Goal: Transaction & Acquisition: Book appointment/travel/reservation

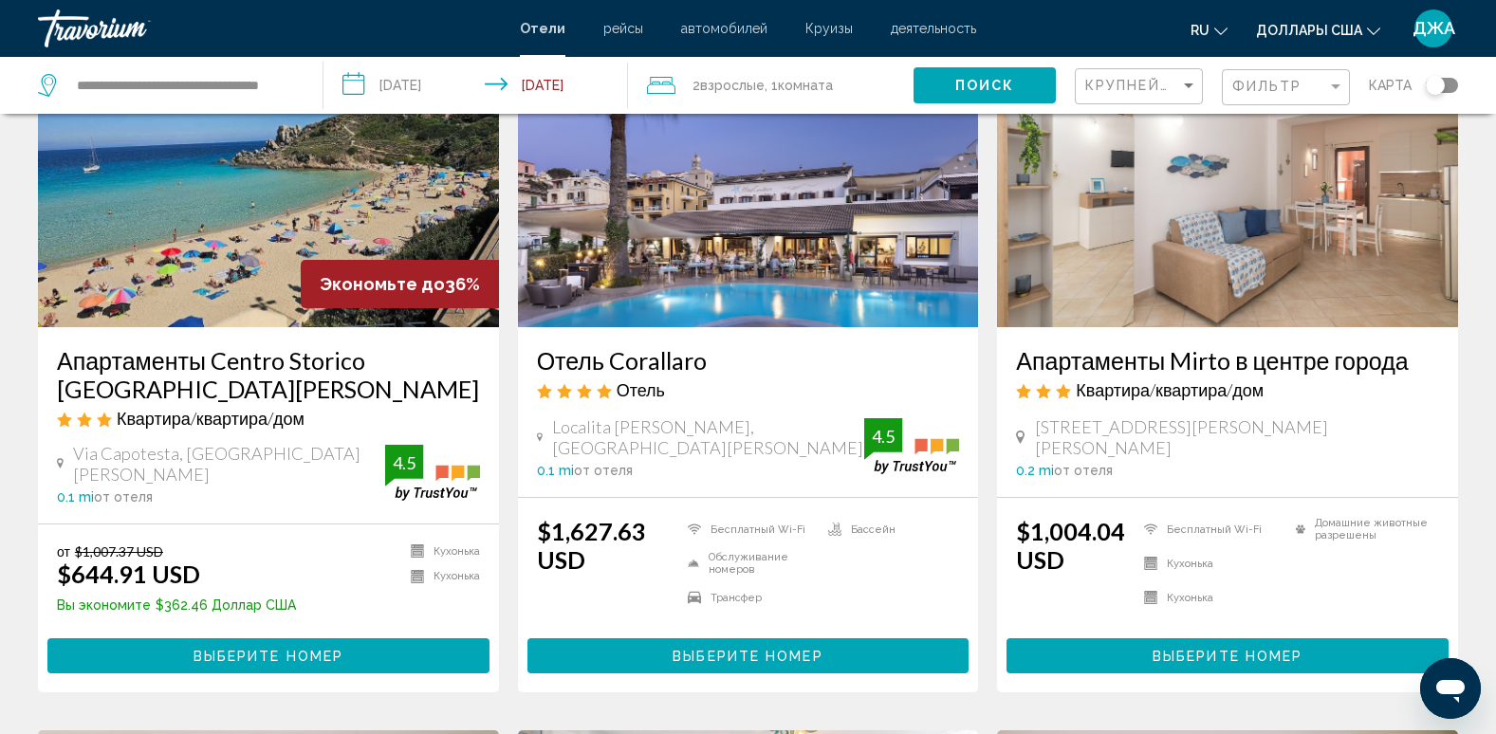
scroll to position [119, 0]
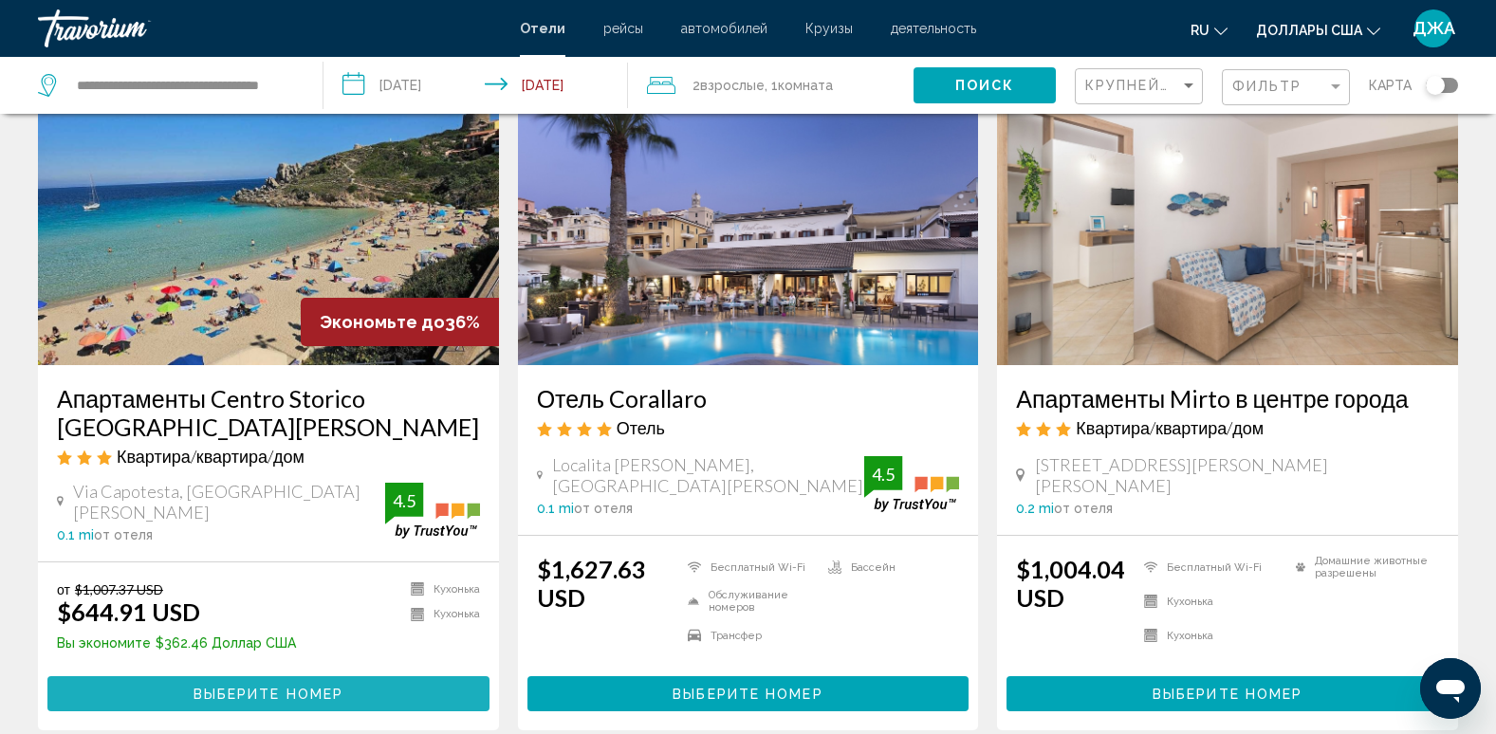
click at [285, 700] on span "Выберите номер" at bounding box center [269, 694] width 150 height 15
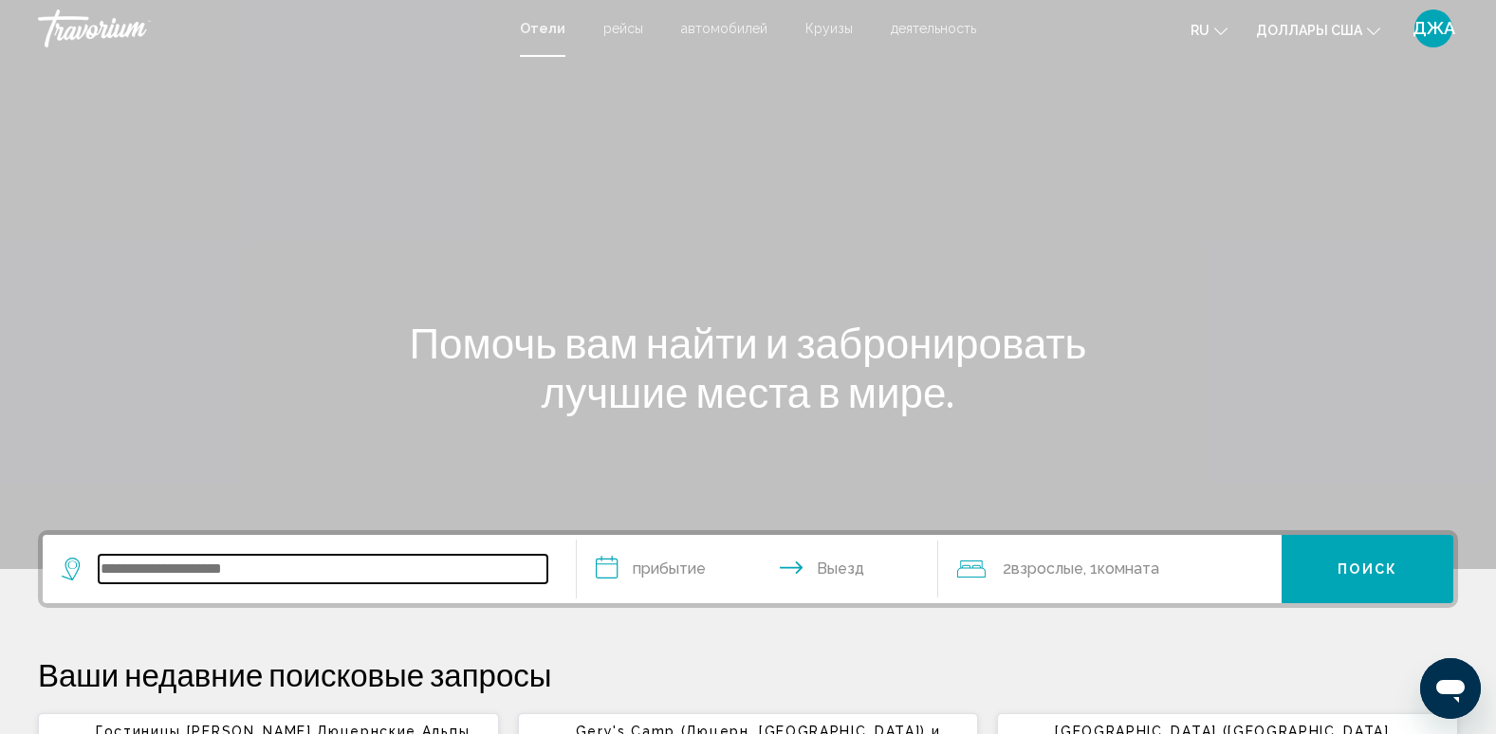
click at [210, 569] on input "Виджет поиска" at bounding box center [323, 569] width 449 height 28
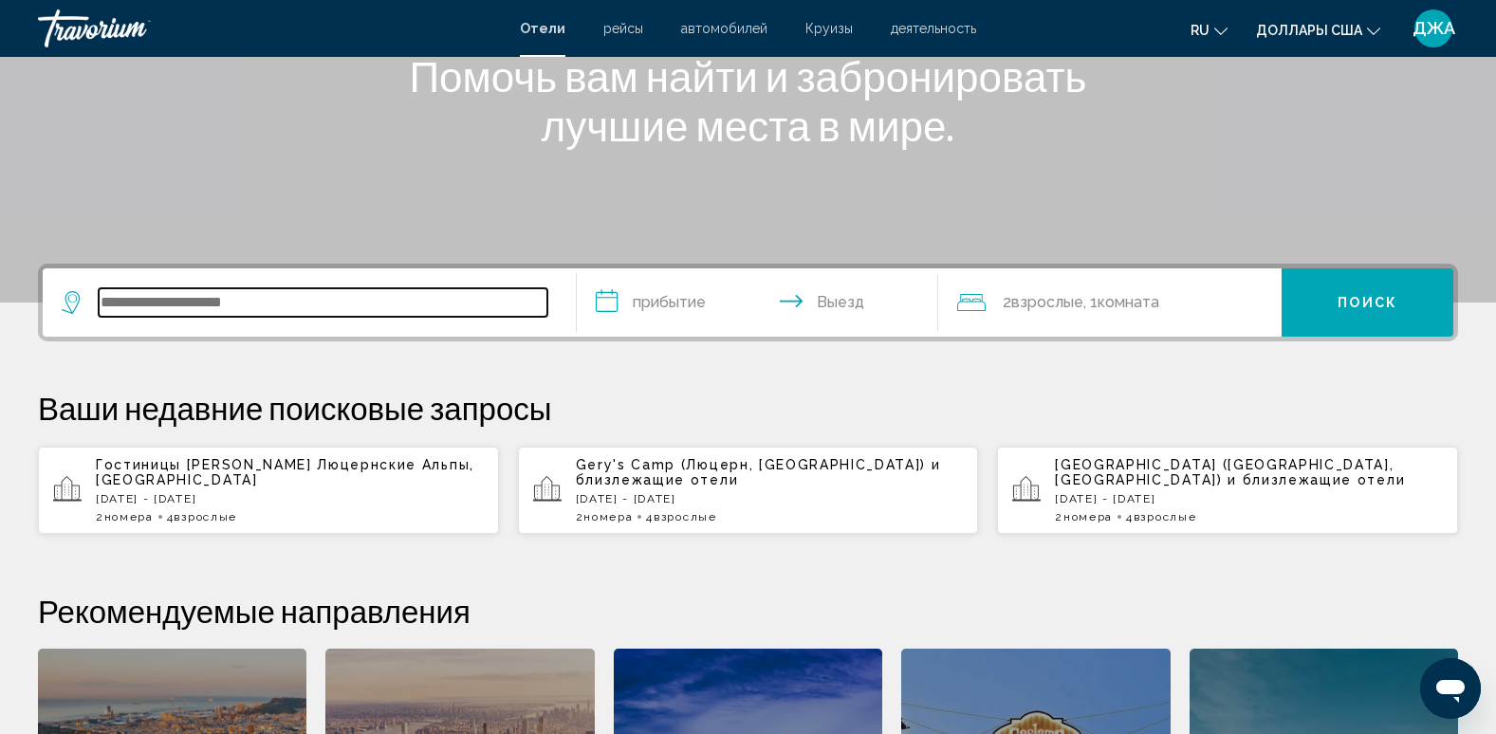
scroll to position [469, 0]
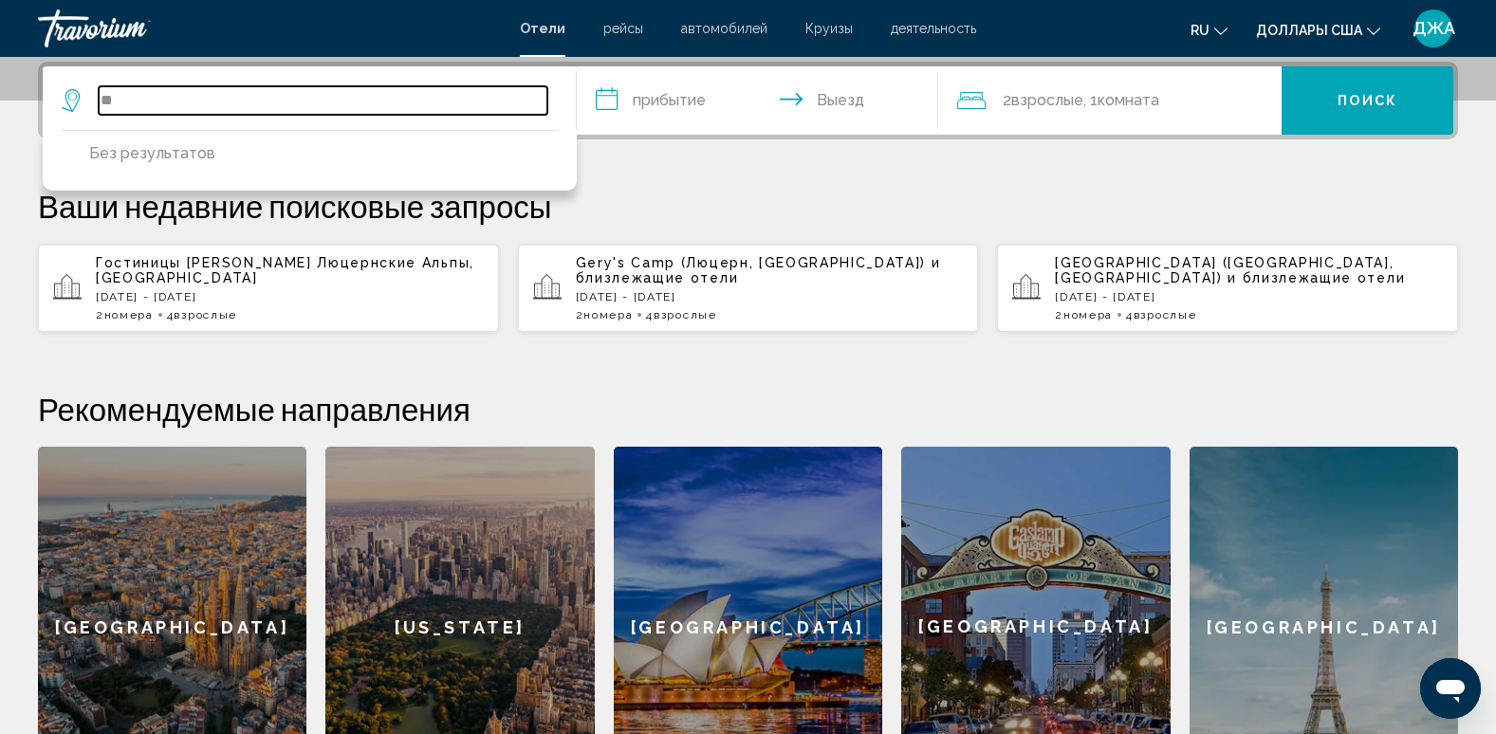
type input "*"
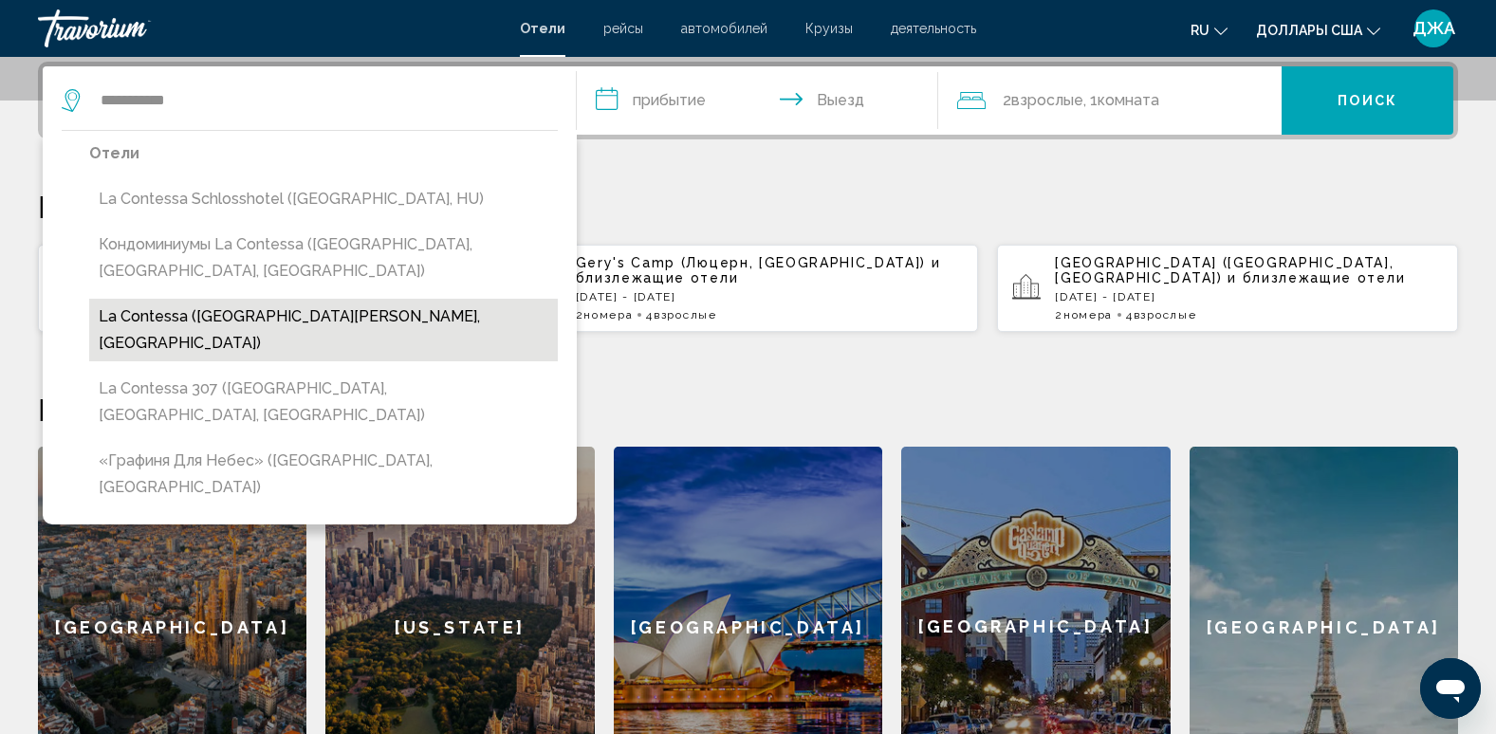
click at [328, 316] on button "La Contessa ([GEOGRAPHIC_DATA][PERSON_NAME], [GEOGRAPHIC_DATA])" at bounding box center [323, 330] width 469 height 63
type input "**********"
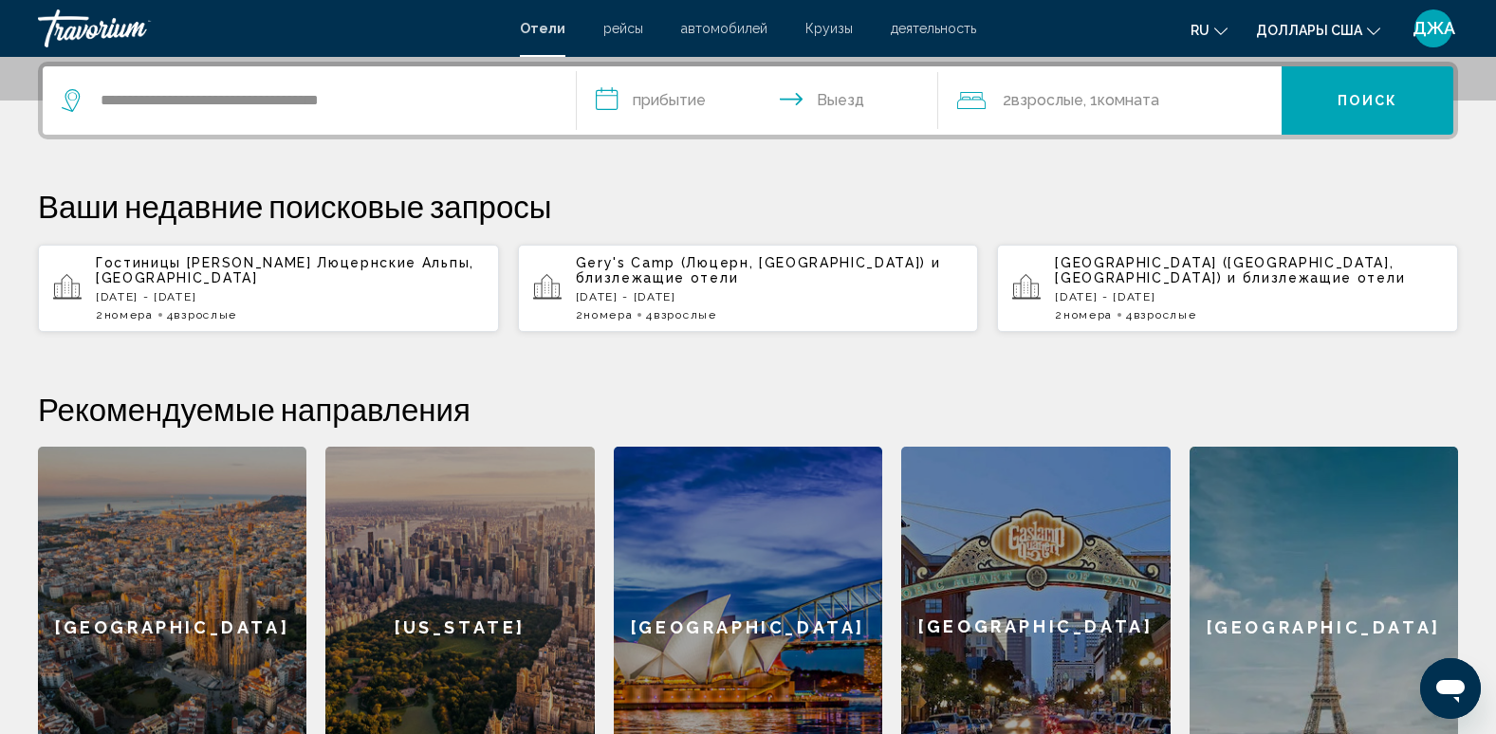
click at [661, 97] on input "**********" at bounding box center [762, 103] width 370 height 74
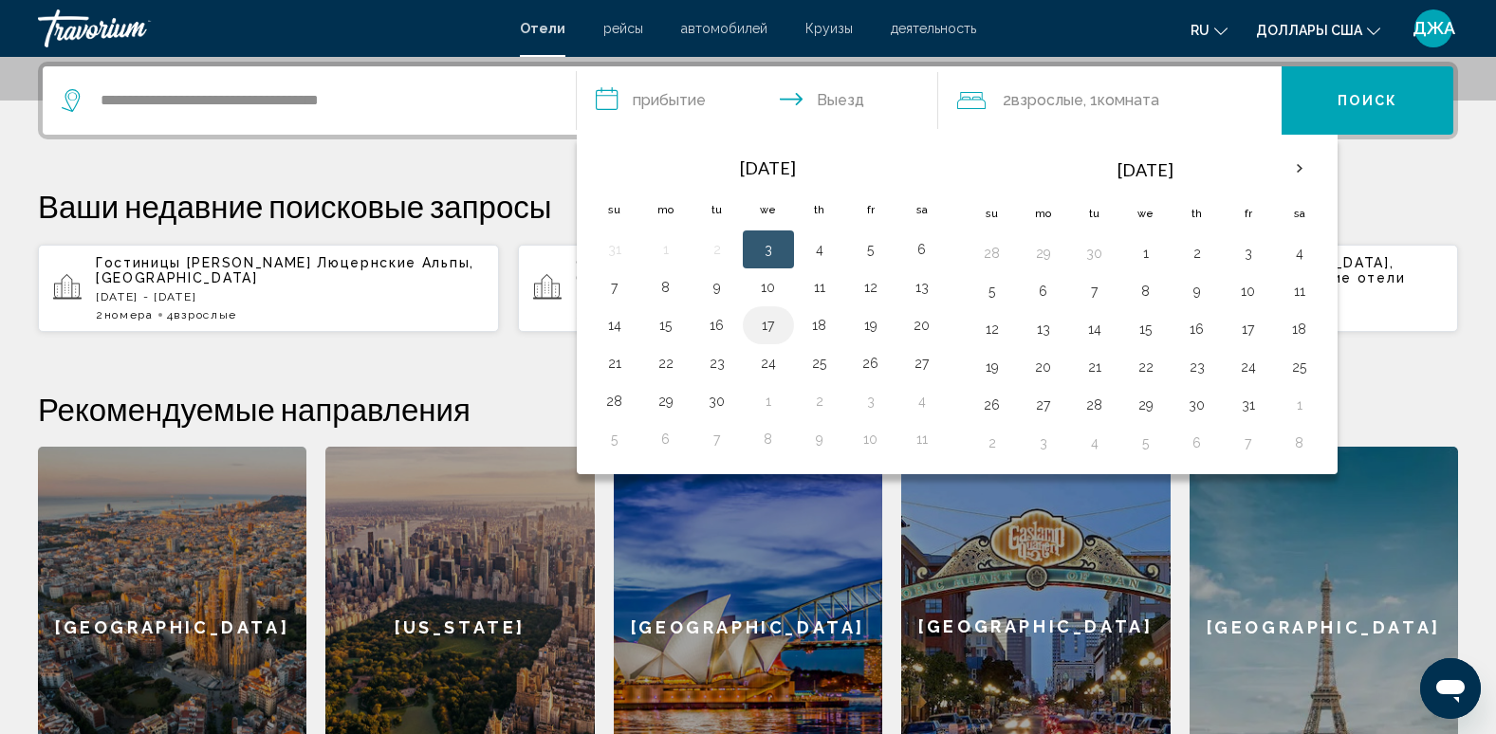
click at [768, 330] on button "17" at bounding box center [768, 325] width 30 height 27
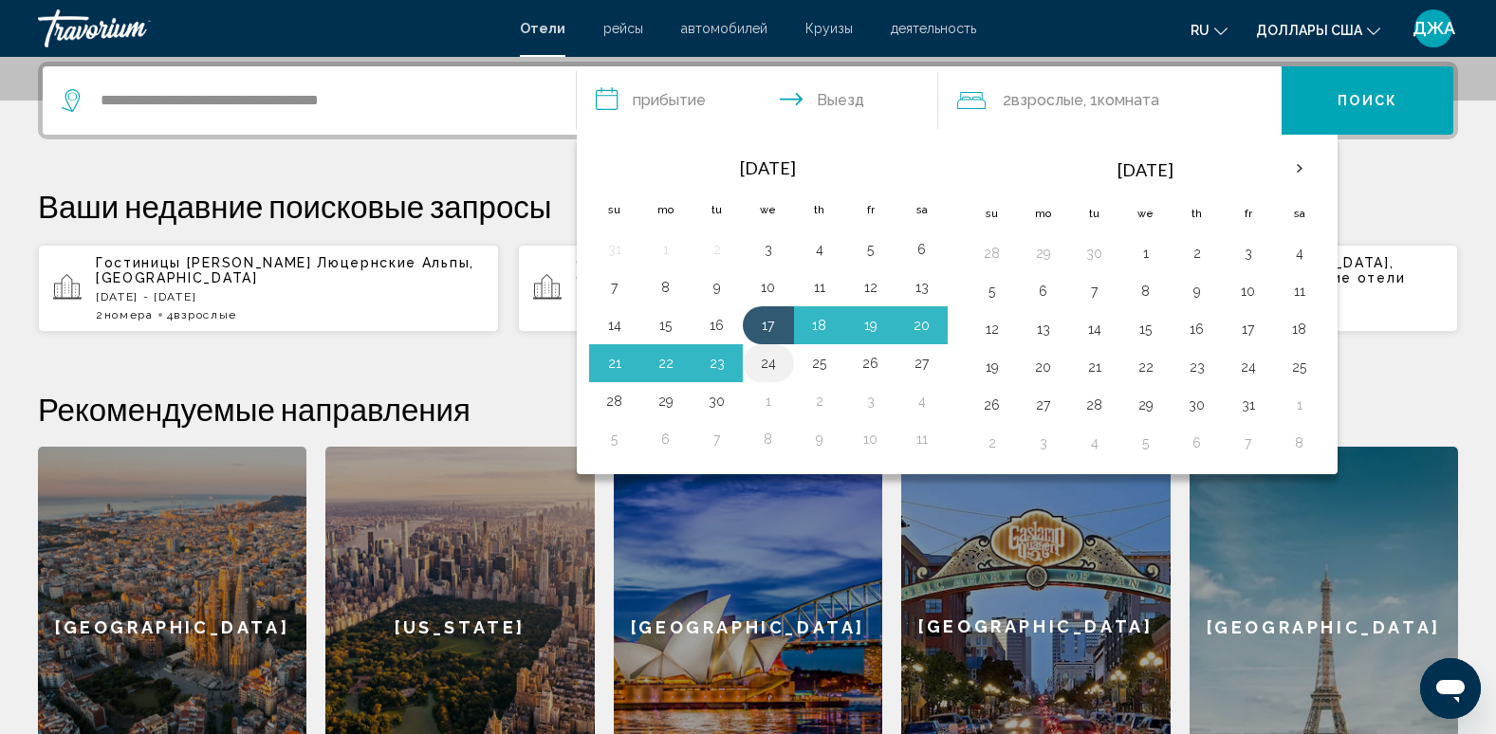
click at [768, 364] on button "24" at bounding box center [768, 363] width 30 height 27
type input "**********"
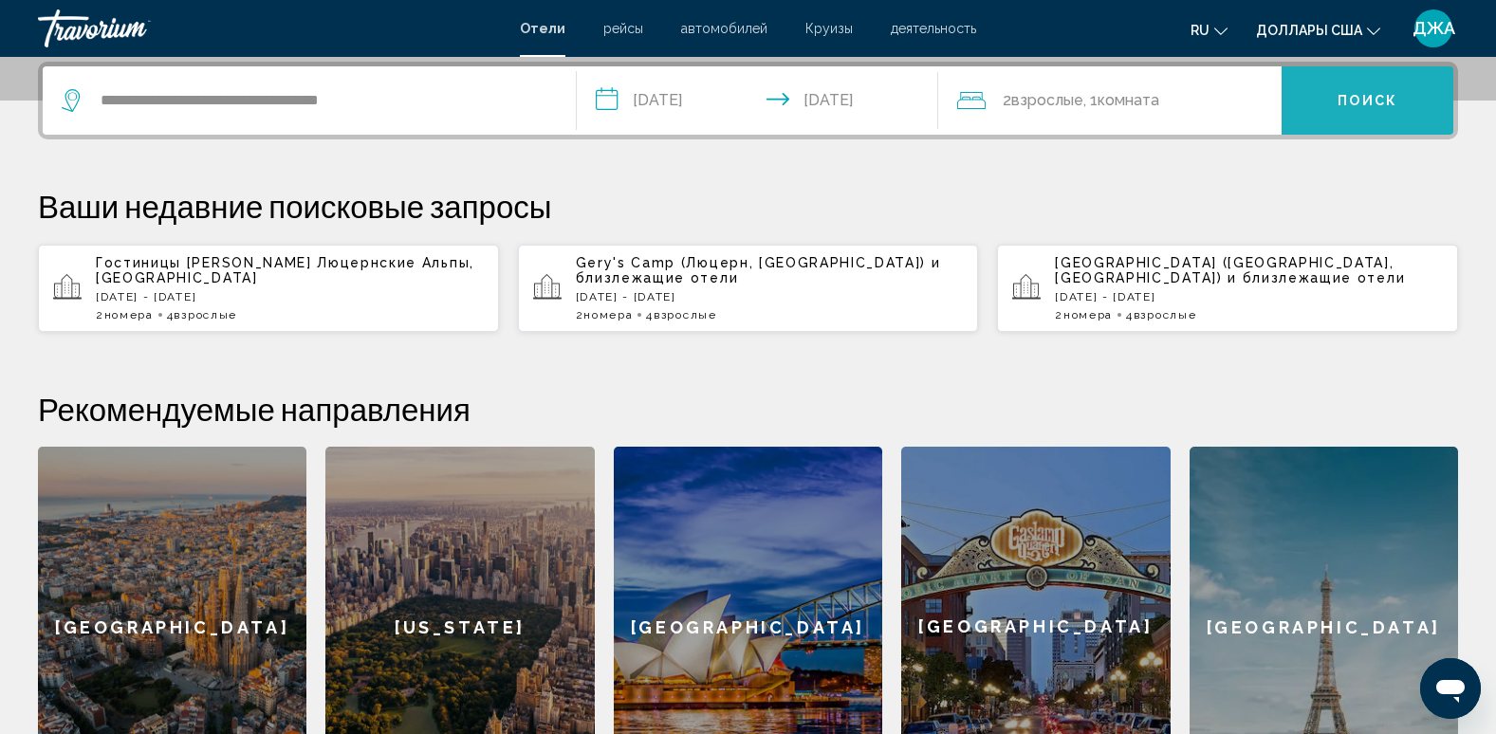
click at [1377, 92] on span "Поиск" at bounding box center [1368, 99] width 60 height 15
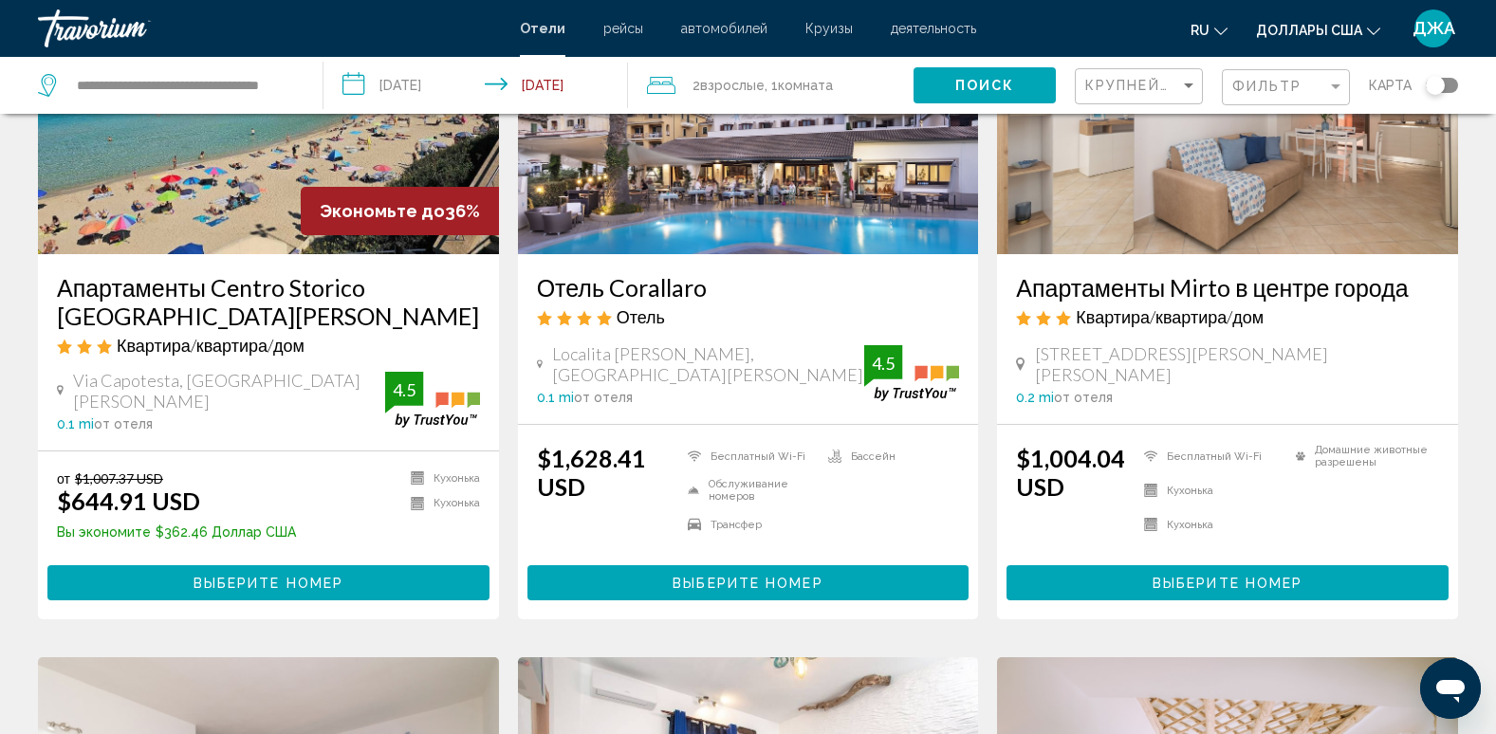
scroll to position [266, 0]
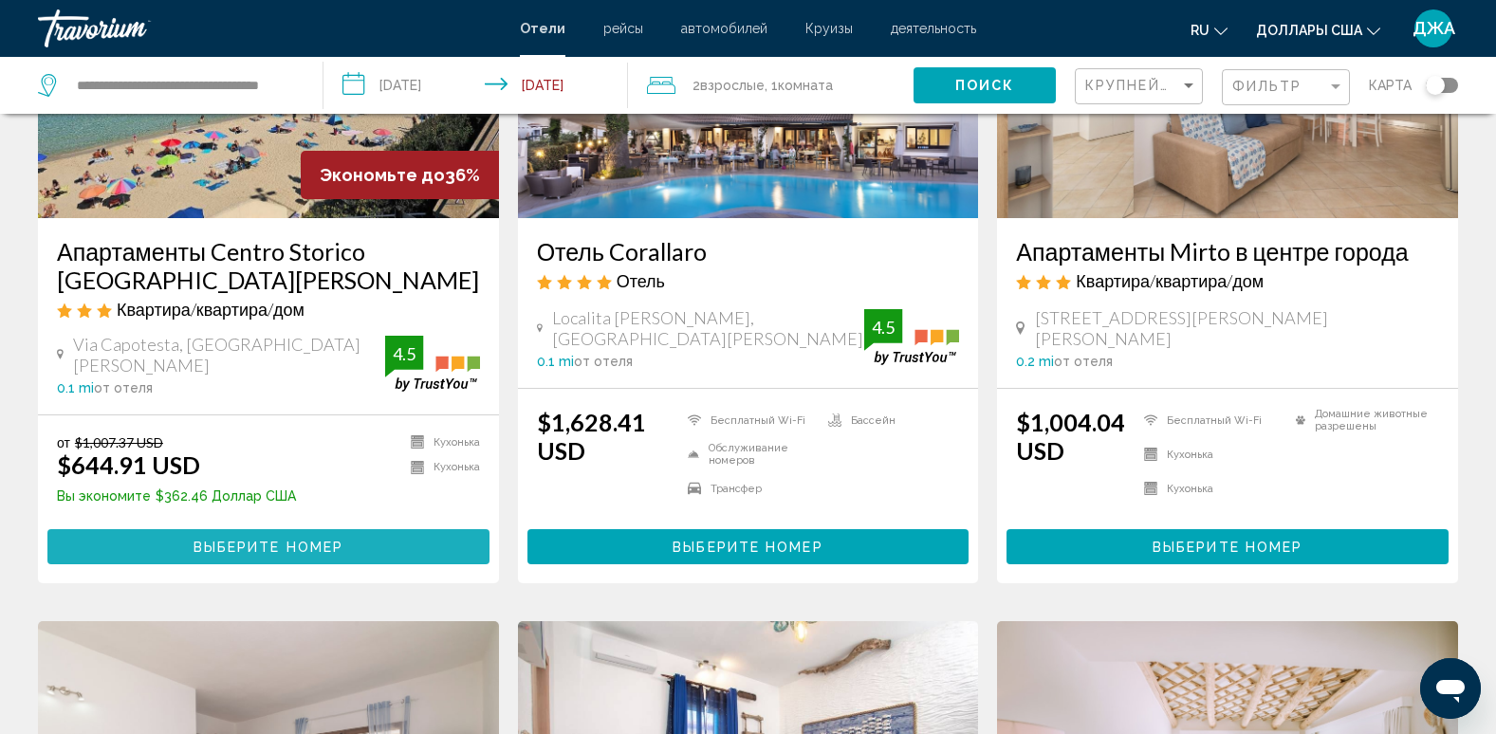
click at [320, 542] on span "Выберите номер" at bounding box center [269, 547] width 150 height 15
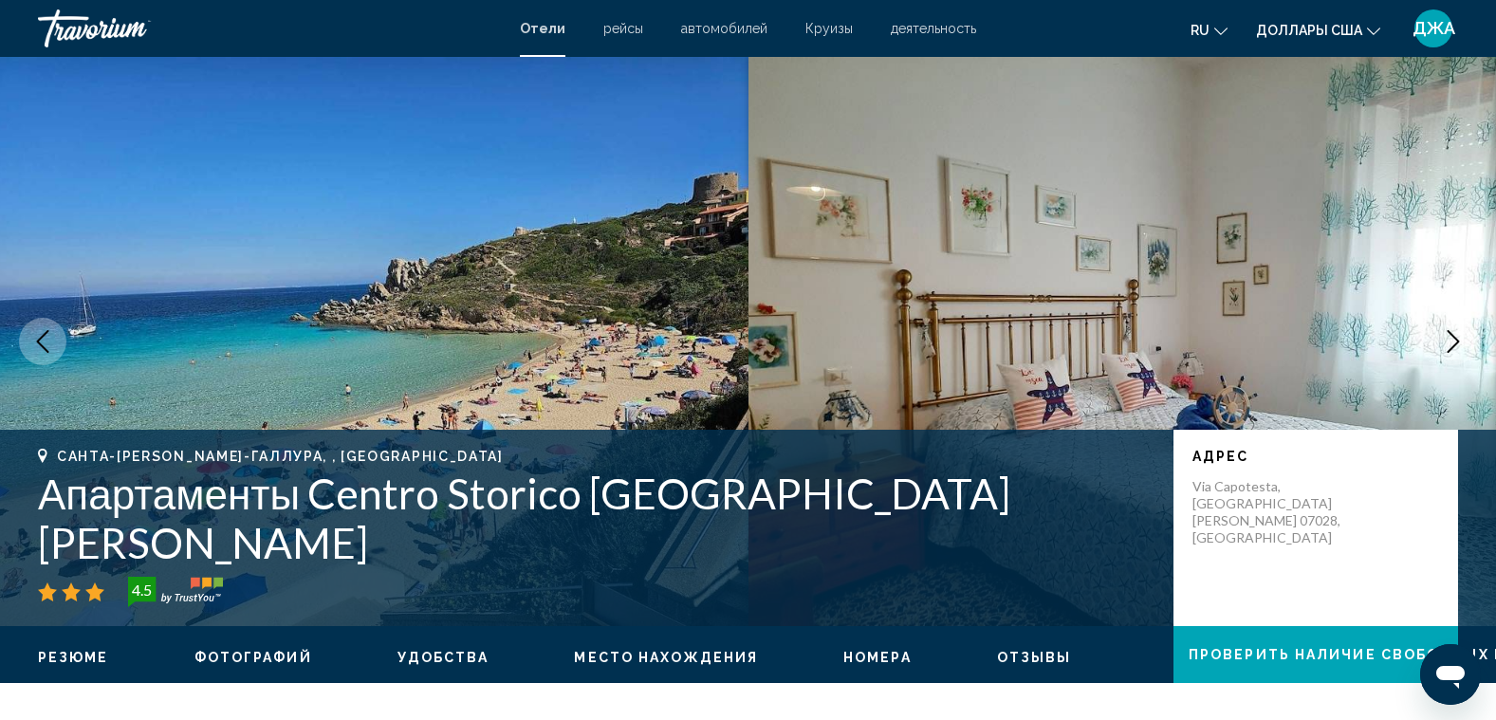
click at [1110, 241] on img "Основное содержание" at bounding box center [1122, 341] width 748 height 569
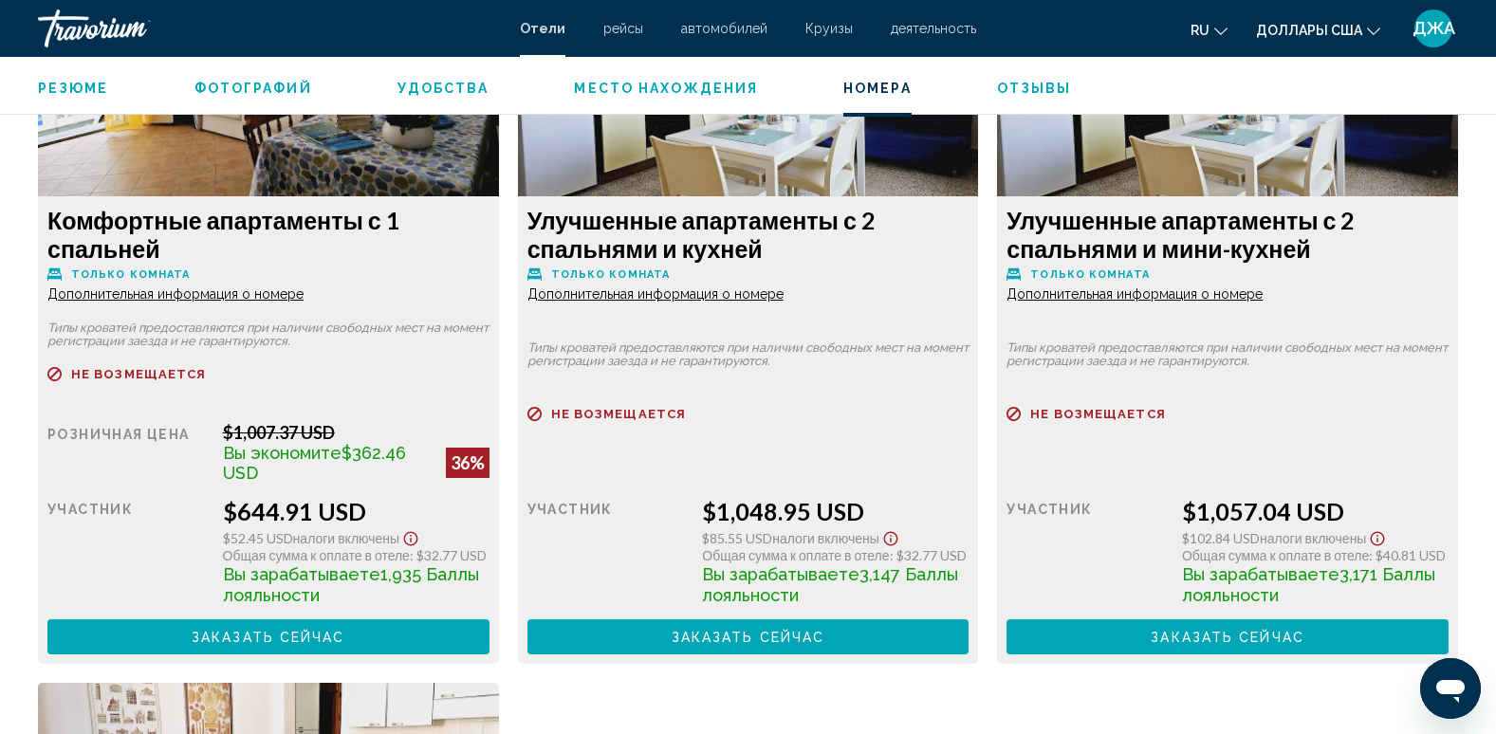
scroll to position [2732, 0]
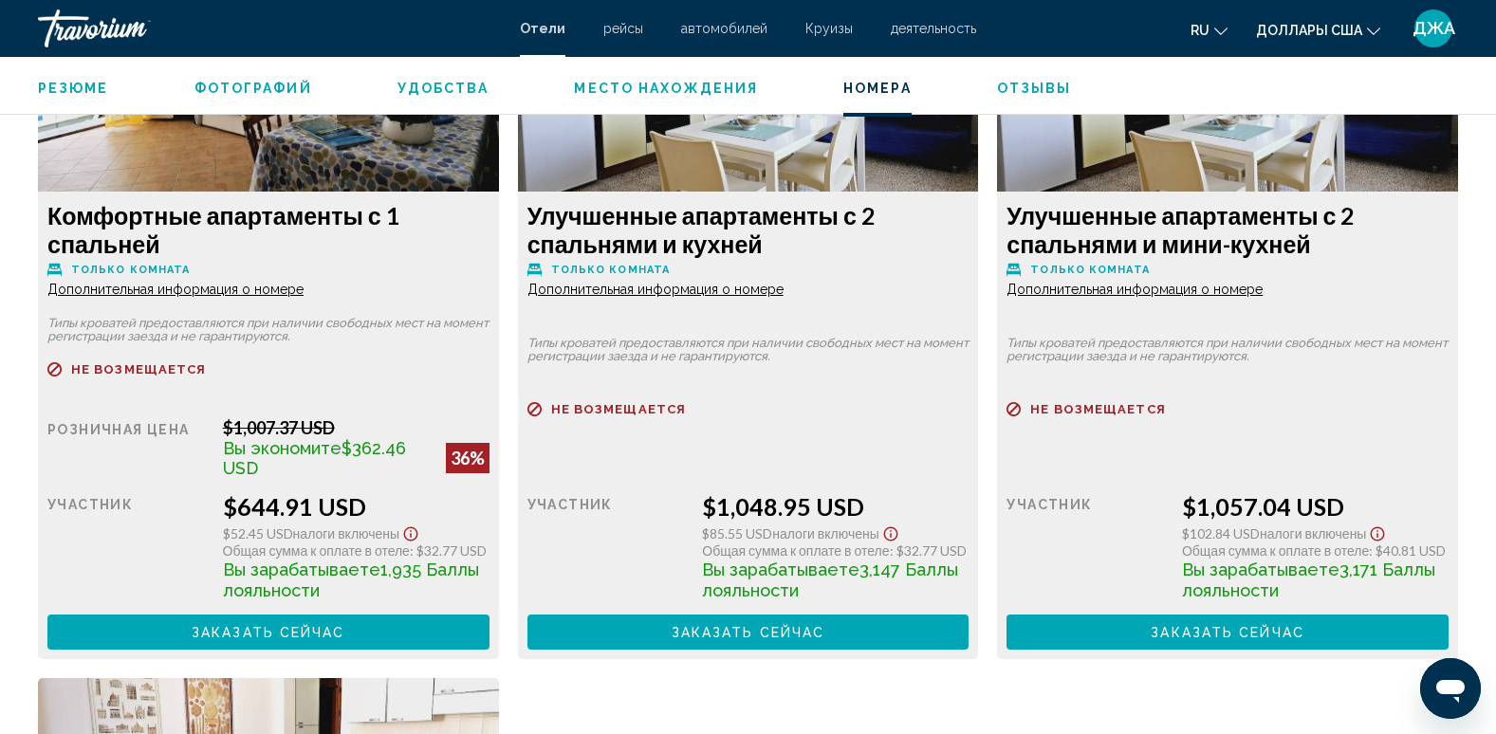
click at [365, 631] on button "Заказать сейчас Больше недоступно" at bounding box center [268, 632] width 442 height 35
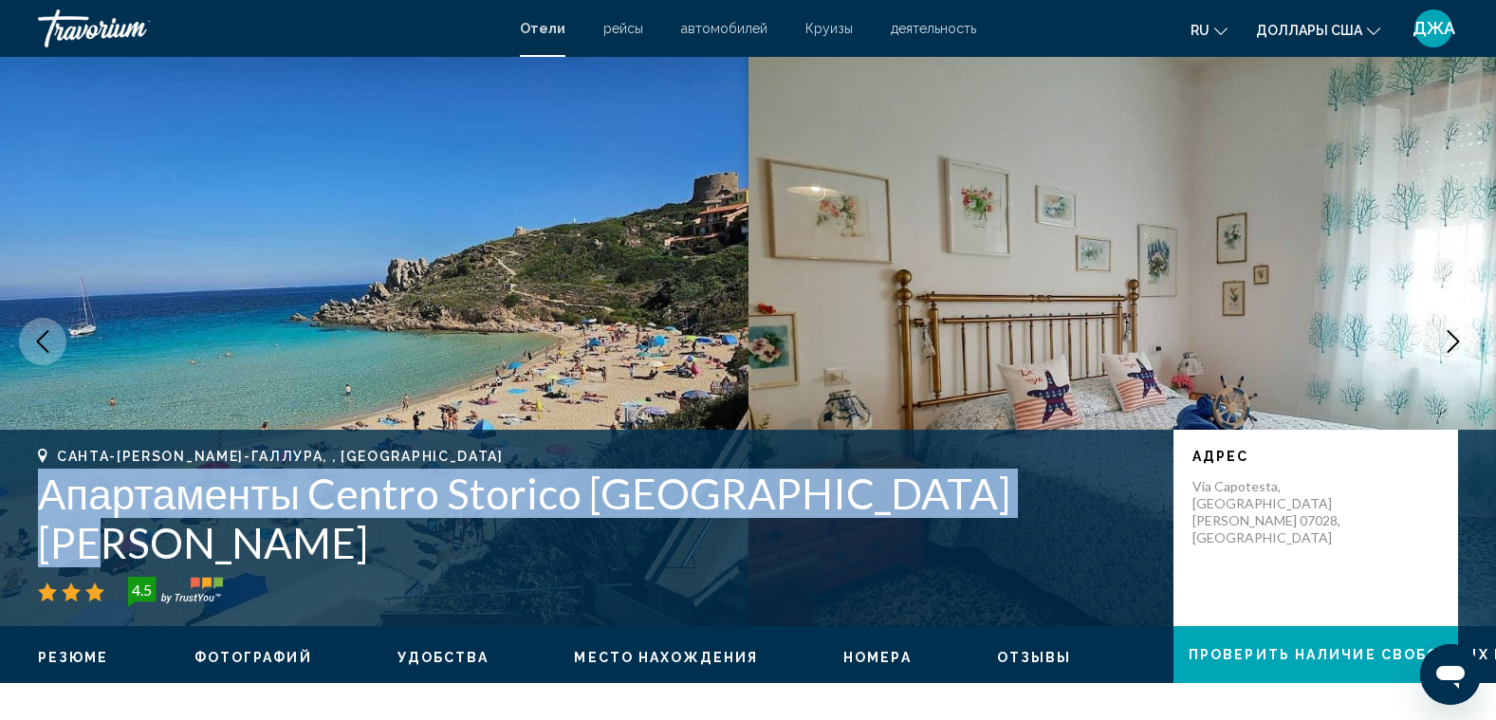
drag, startPoint x: 998, startPoint y: 555, endPoint x: 34, endPoint y: 526, distance: 964.2
click at [34, 526] on div "[GEOGRAPHIC_DATA][PERSON_NAME], , [GEOGRAPHIC_DATA] Апартаменты Centro Storico …" at bounding box center [748, 528] width 1496 height 158
copy h1 "Апартаменты Centro Storico [GEOGRAPHIC_DATA][PERSON_NAME]"
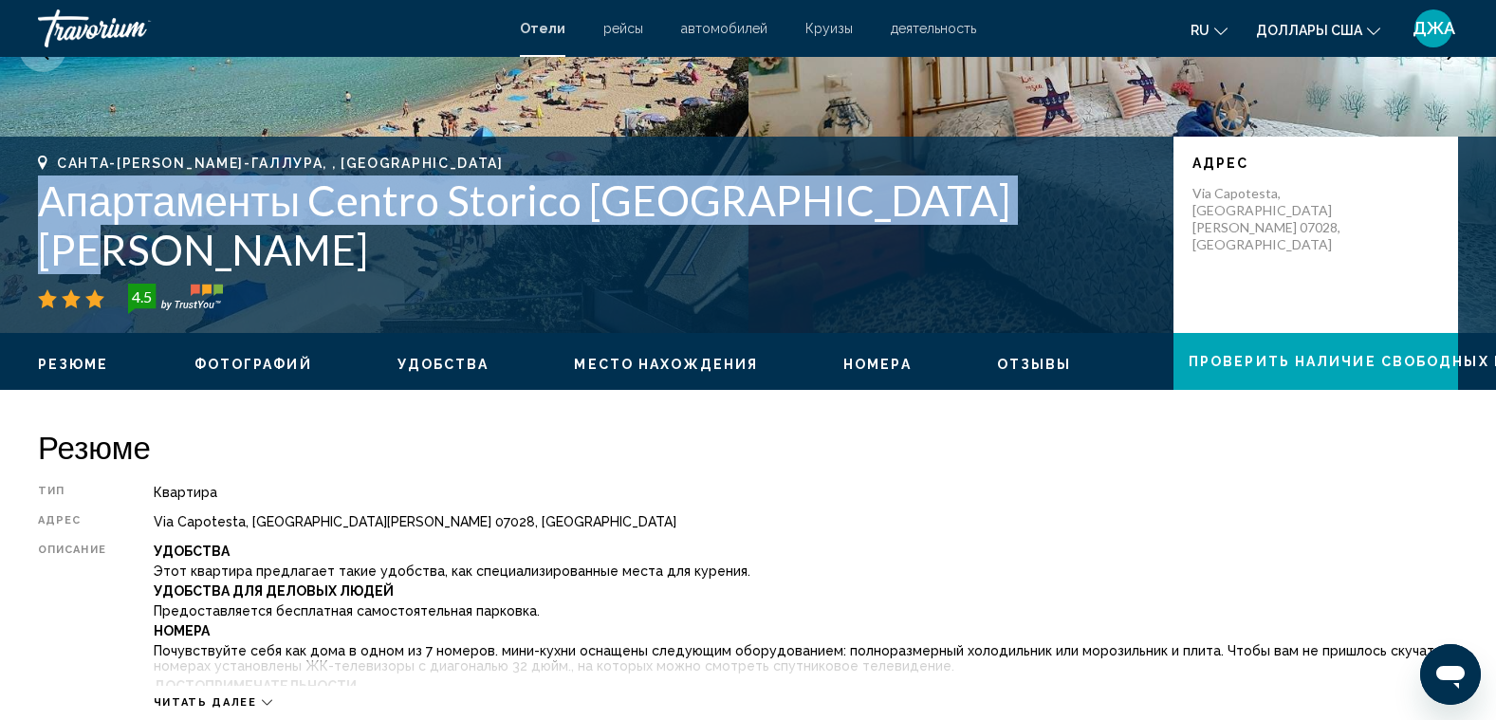
scroll to position [266, 0]
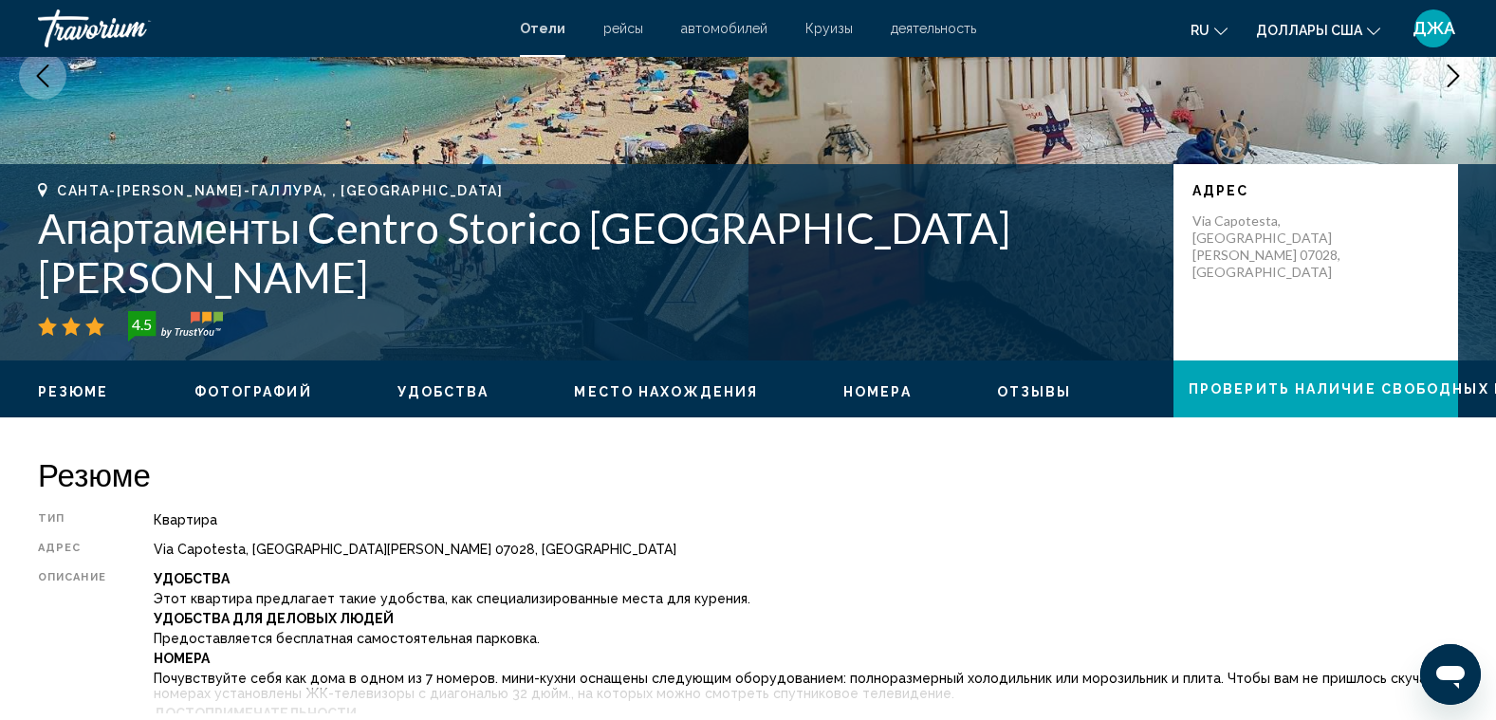
click at [257, 380] on ul "Резюме Фотографий Удобства Место нахождения Номера Отзывы Проверить наличие сво…" at bounding box center [748, 389] width 1420 height 21
click at [264, 390] on span "Фотографий" at bounding box center [253, 391] width 118 height 15
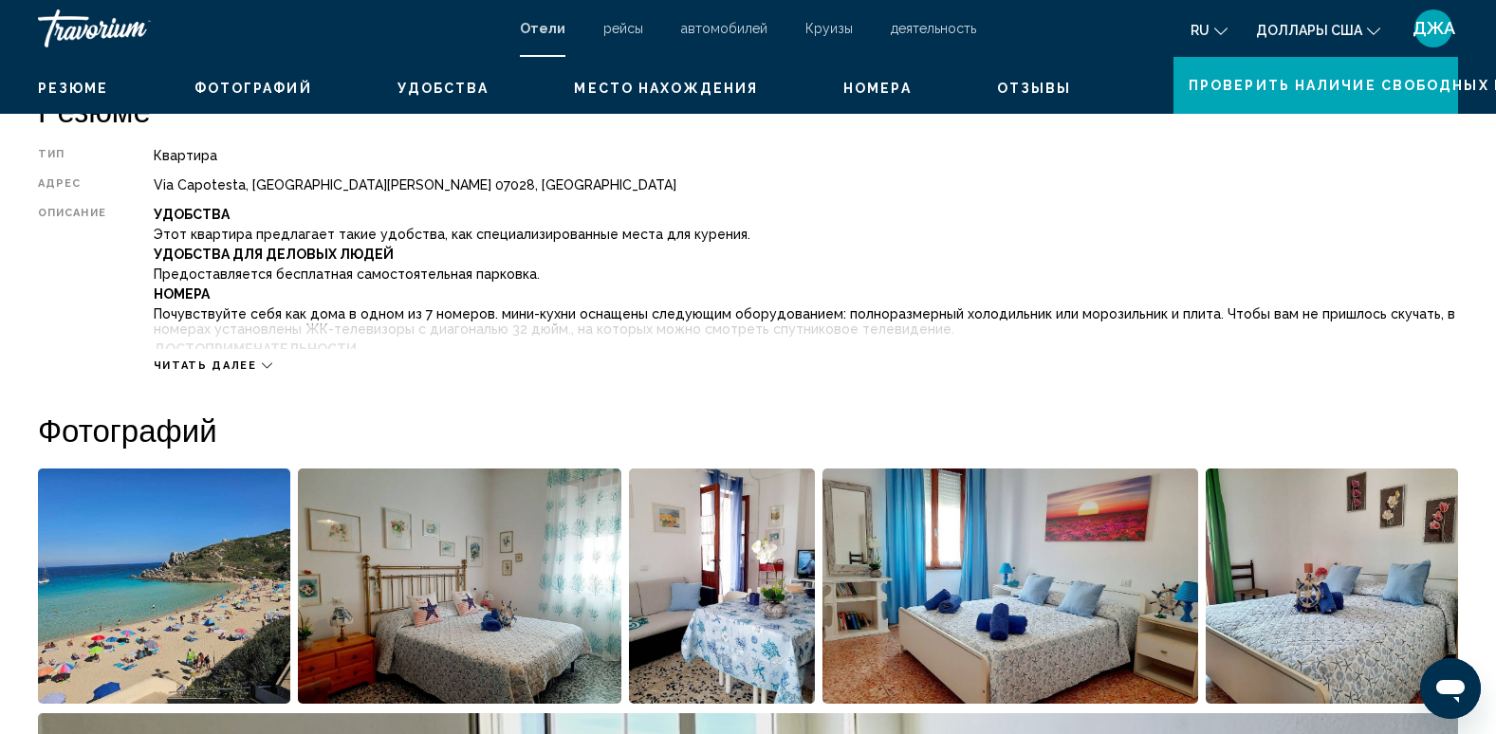
scroll to position [927, 0]
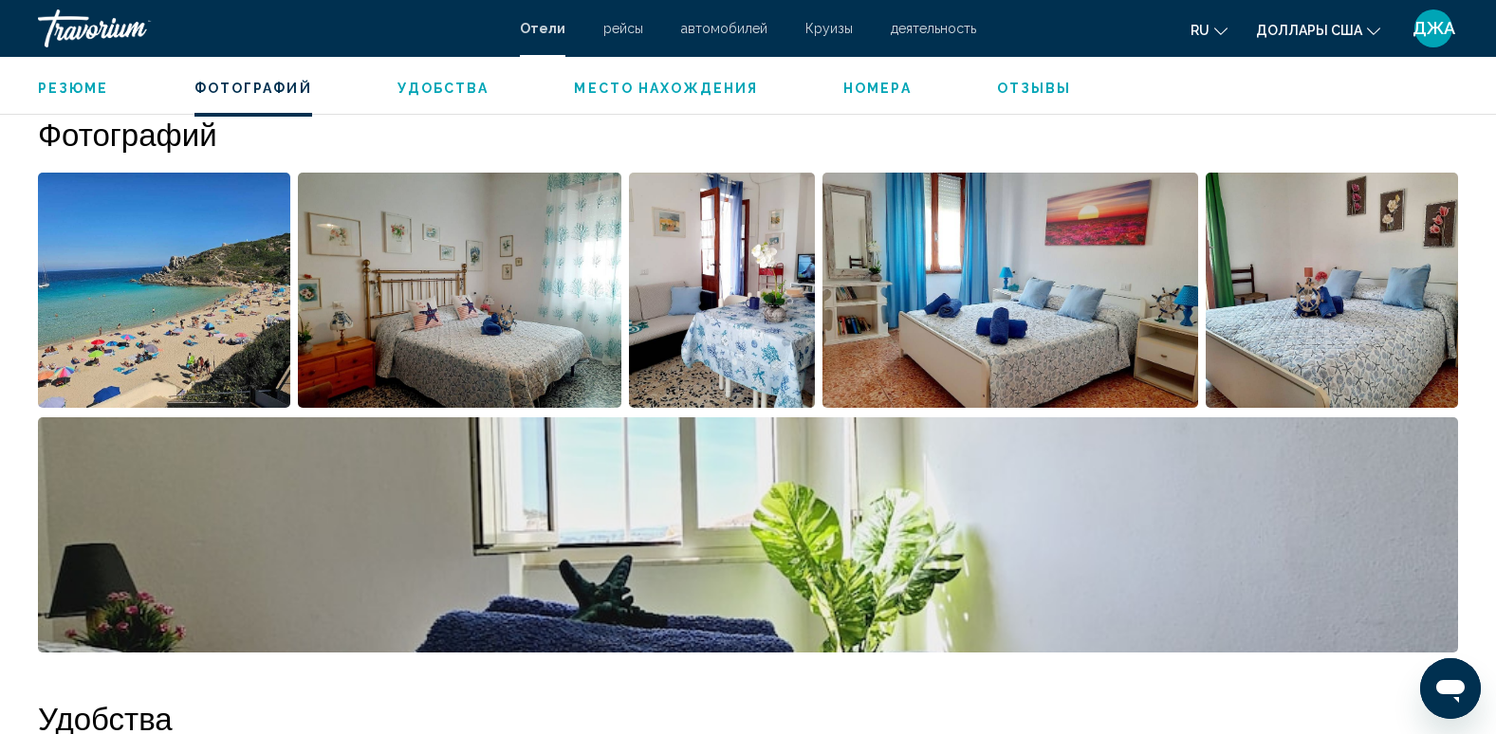
click at [705, 84] on span "Место нахождения" at bounding box center [666, 88] width 184 height 15
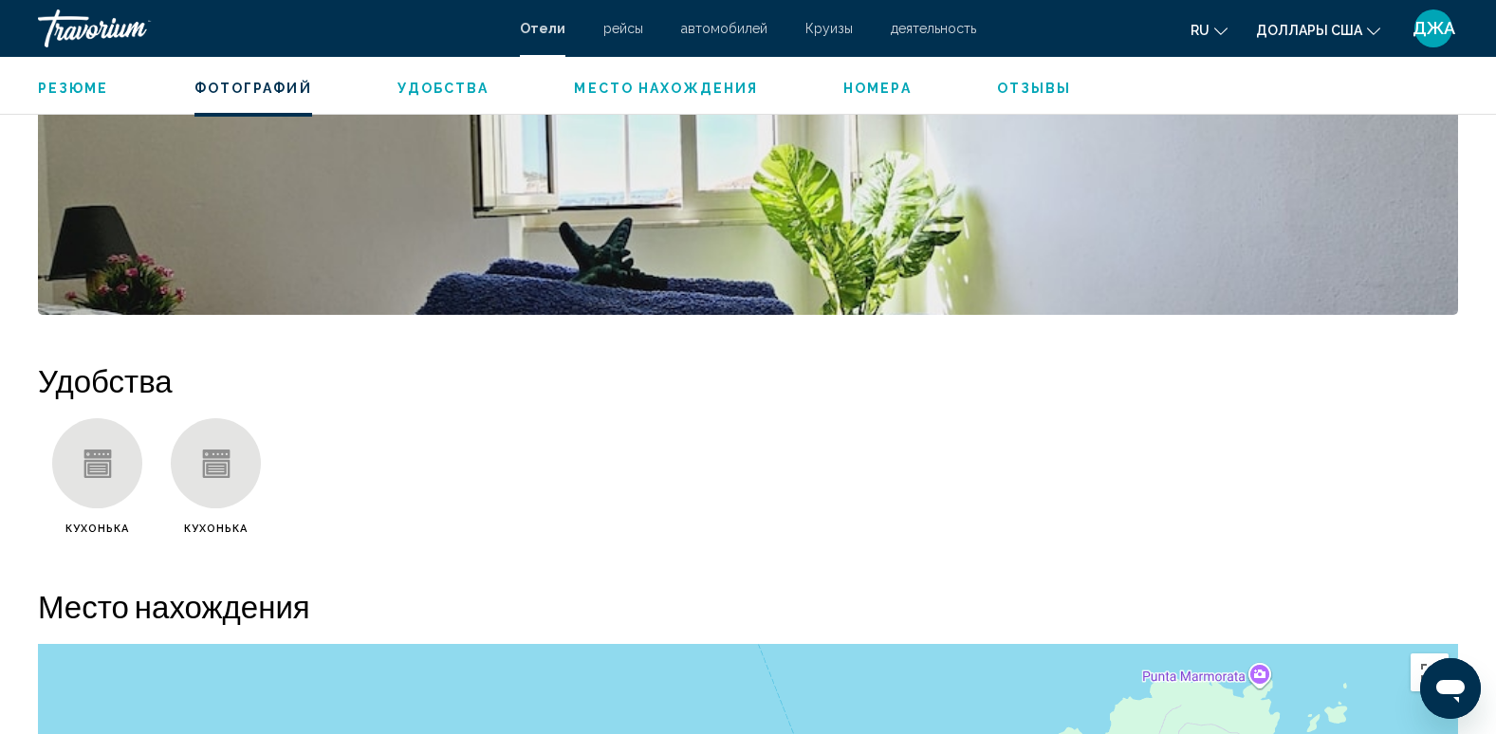
scroll to position [1131, 0]
